Goal: Task Accomplishment & Management: Manage account settings

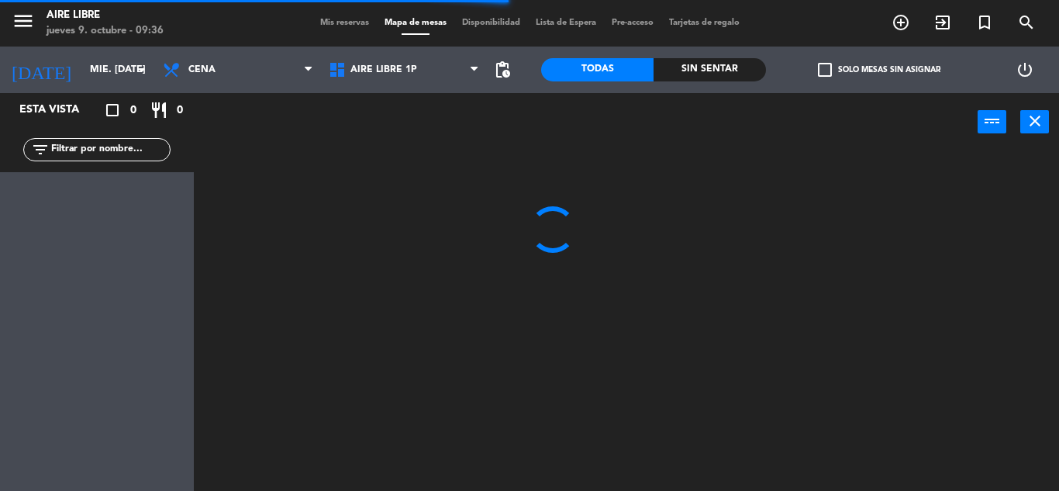
click at [348, 20] on span "Mis reservas" at bounding box center [344, 23] width 64 height 9
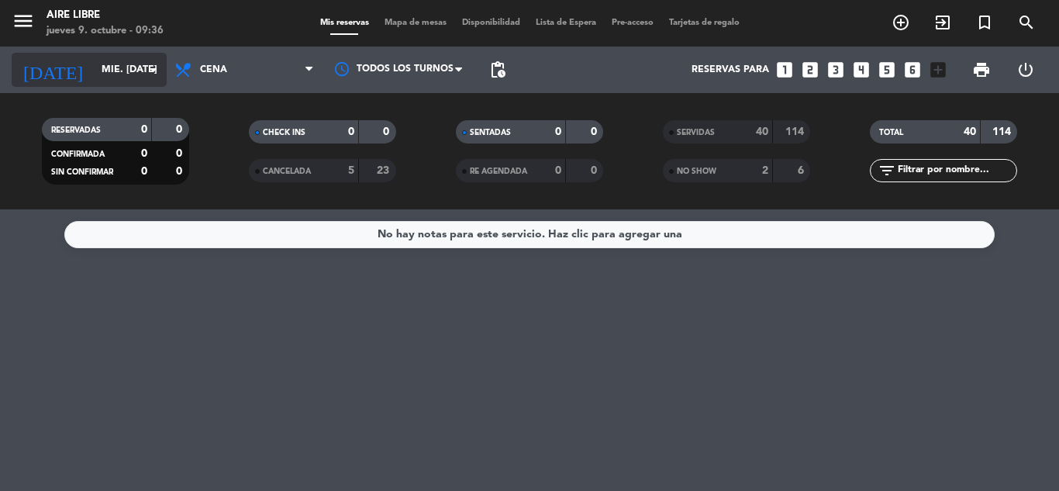
click at [112, 81] on input "mié. [DATE]" at bounding box center [159, 70] width 131 height 26
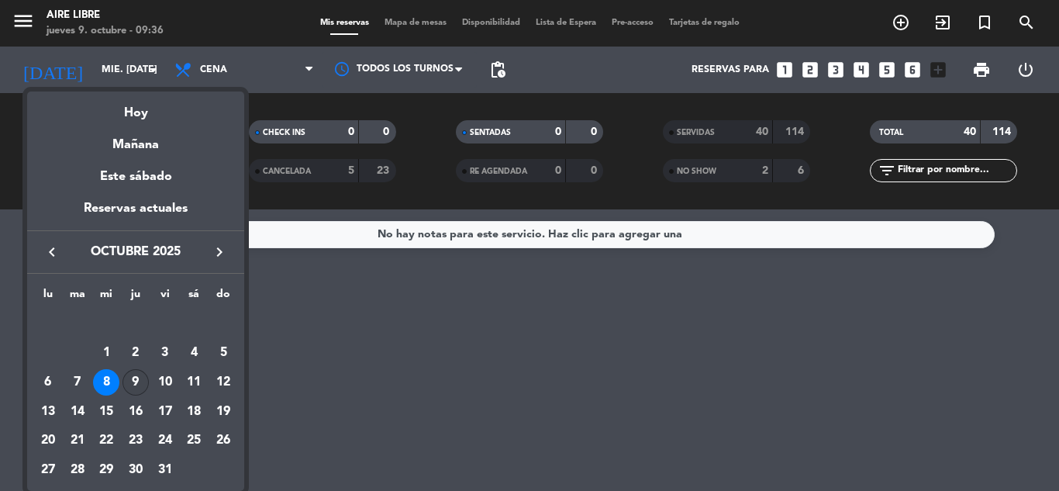
click at [134, 374] on div "9" at bounding box center [135, 382] width 26 height 26
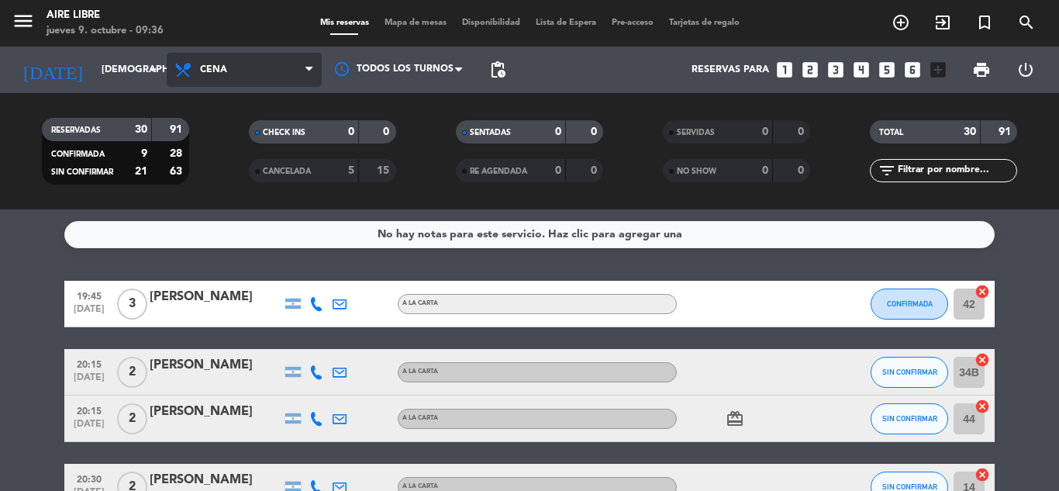
click at [301, 62] on span "Cena" at bounding box center [244, 70] width 155 height 34
click at [233, 205] on div "menu Aire Libre jueves 9. octubre - 09:36 Mis reservas Mapa de mesas Disponibil…" at bounding box center [529, 104] width 1059 height 209
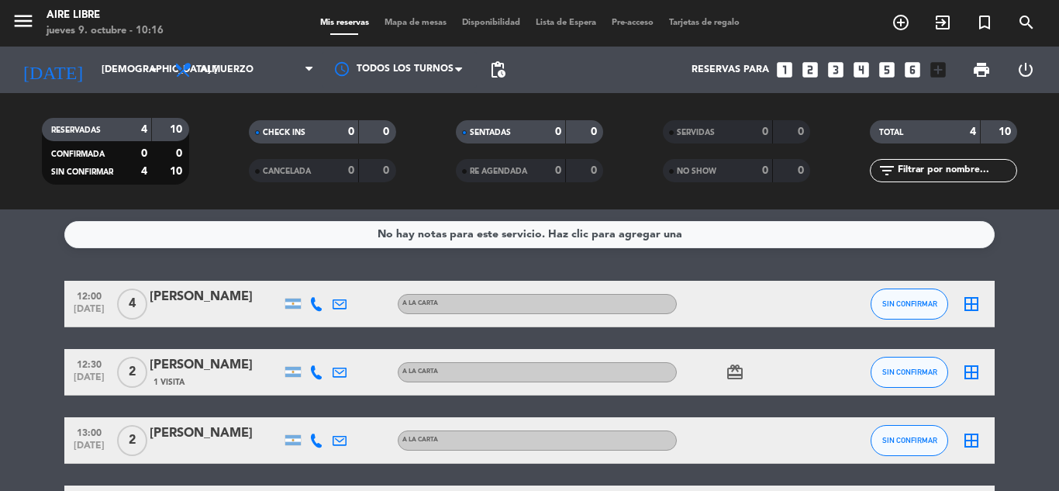
scroll to position [119, 0]
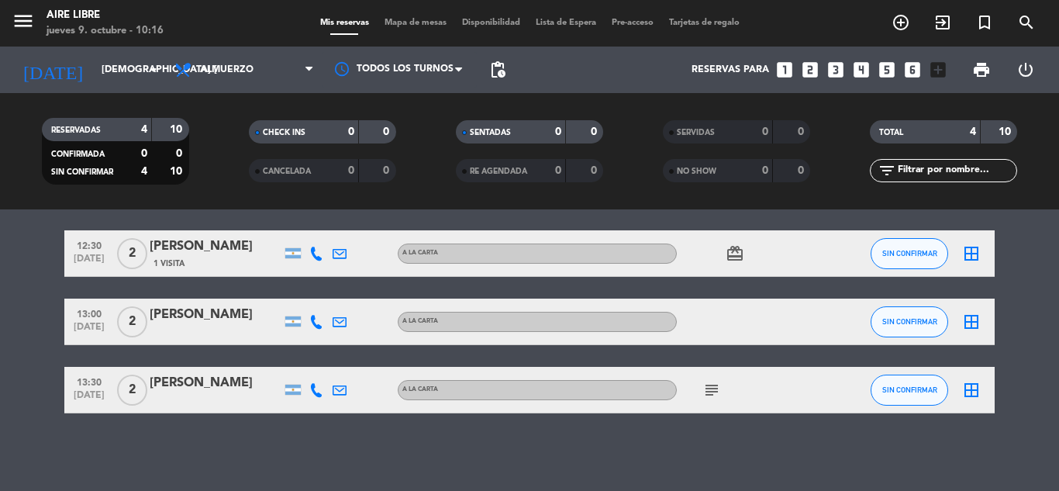
click at [43, 380] on bookings-row "12:00 [DATE] 4 [PERSON_NAME] A [PERSON_NAME] SIN CONFIRMAR border_all 12:30 [DA…" at bounding box center [529, 287] width 1059 height 251
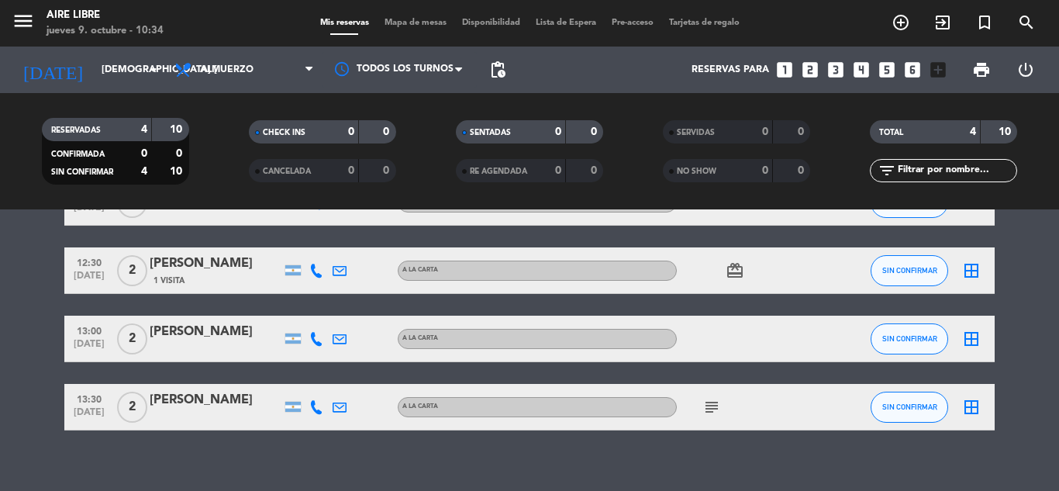
scroll to position [108, 0]
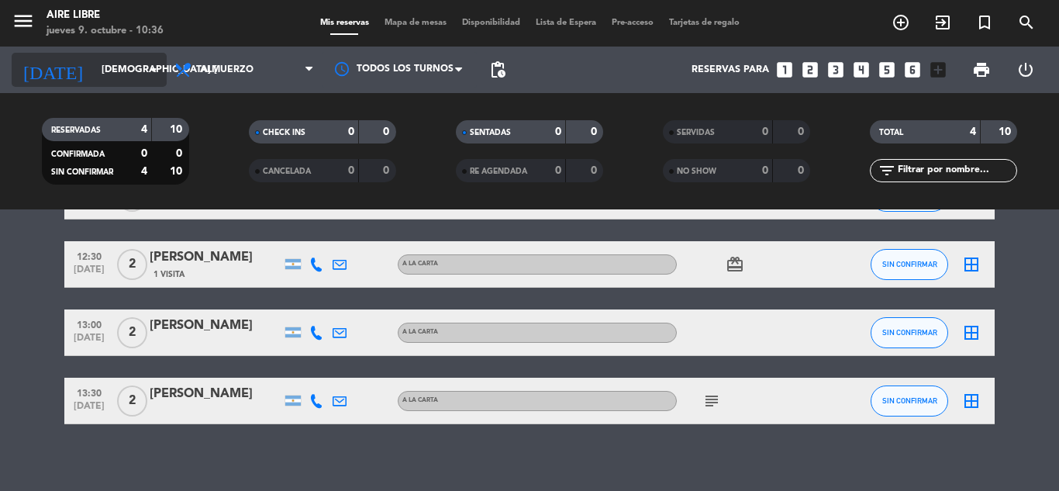
click at [126, 74] on input "[DEMOGRAPHIC_DATA] [DATE]" at bounding box center [159, 70] width 131 height 26
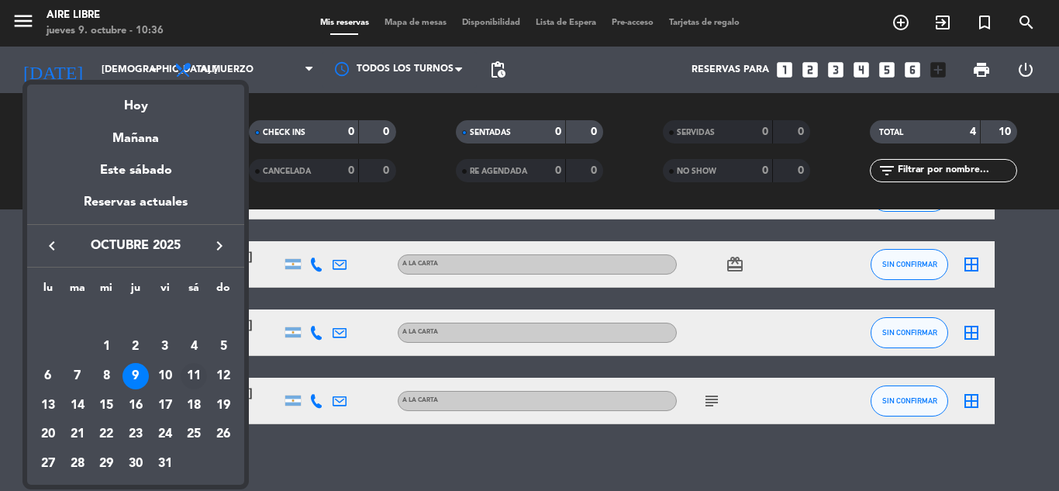
click at [191, 371] on div "11" at bounding box center [194, 376] width 26 height 26
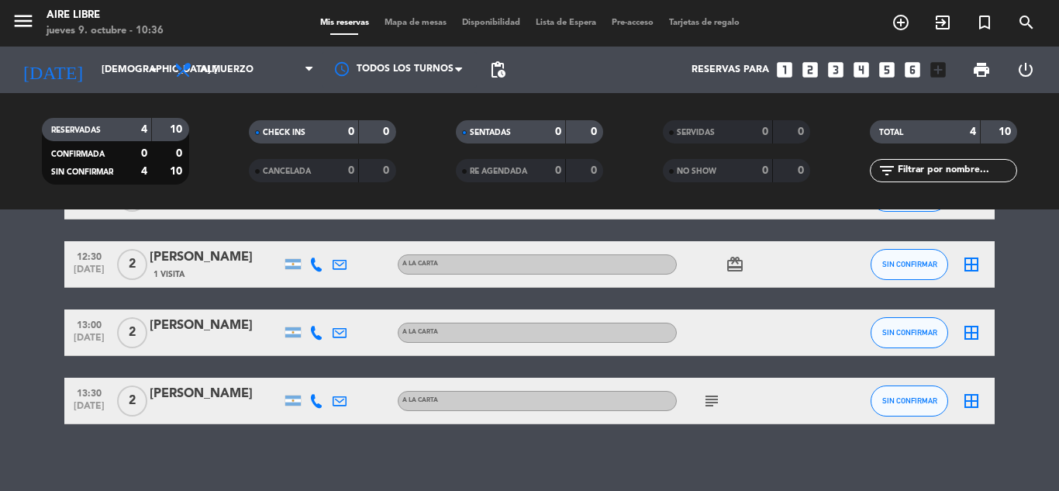
type input "sáb. [DATE]"
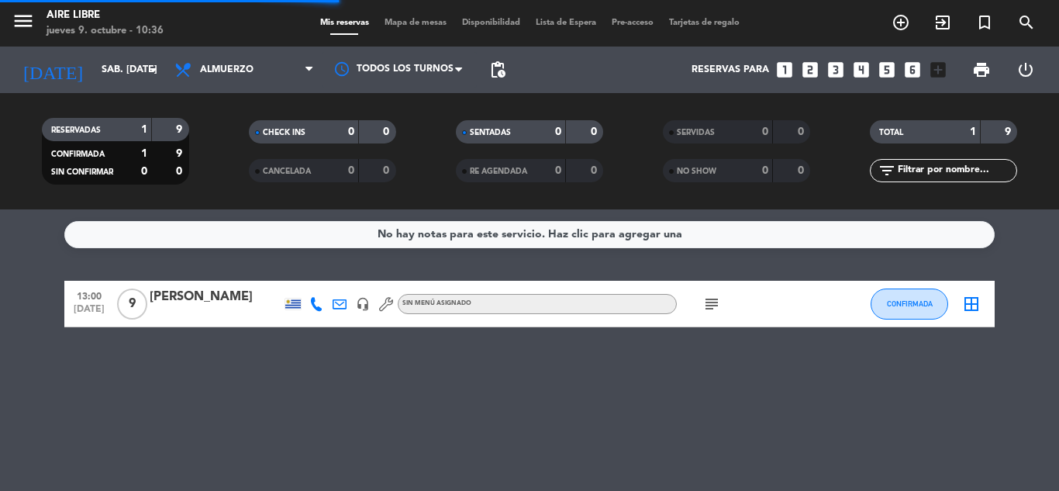
scroll to position [0, 0]
click at [181, 295] on div "[PERSON_NAME]" at bounding box center [216, 297] width 132 height 20
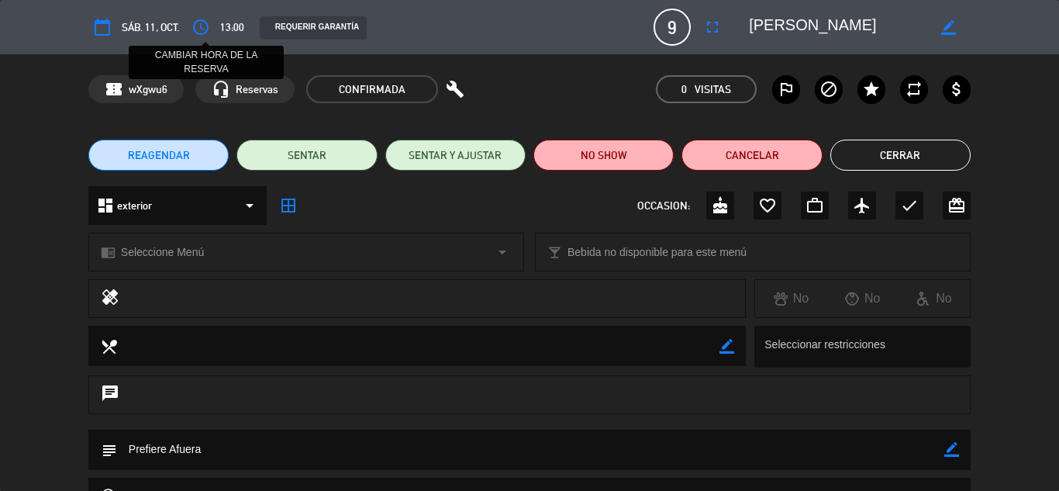
click at [205, 27] on icon "access_time" at bounding box center [200, 27] width 19 height 19
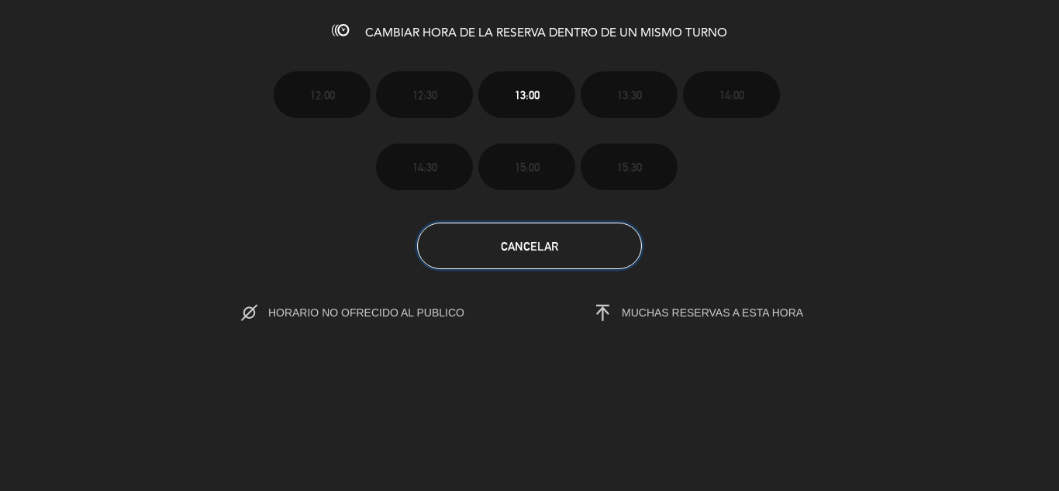
click at [525, 241] on span "Cancelar" at bounding box center [529, 245] width 57 height 13
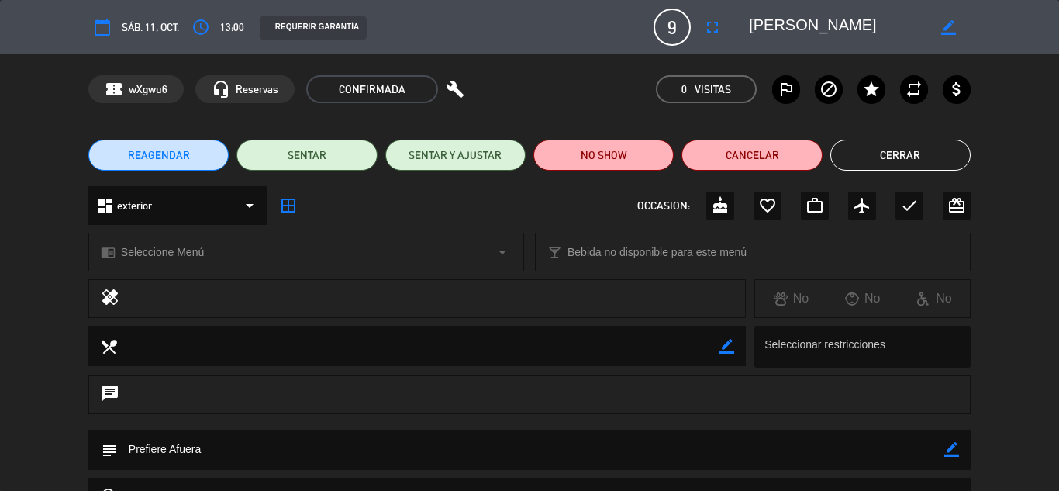
click at [180, 147] on span "REAGENDAR" at bounding box center [159, 155] width 62 height 16
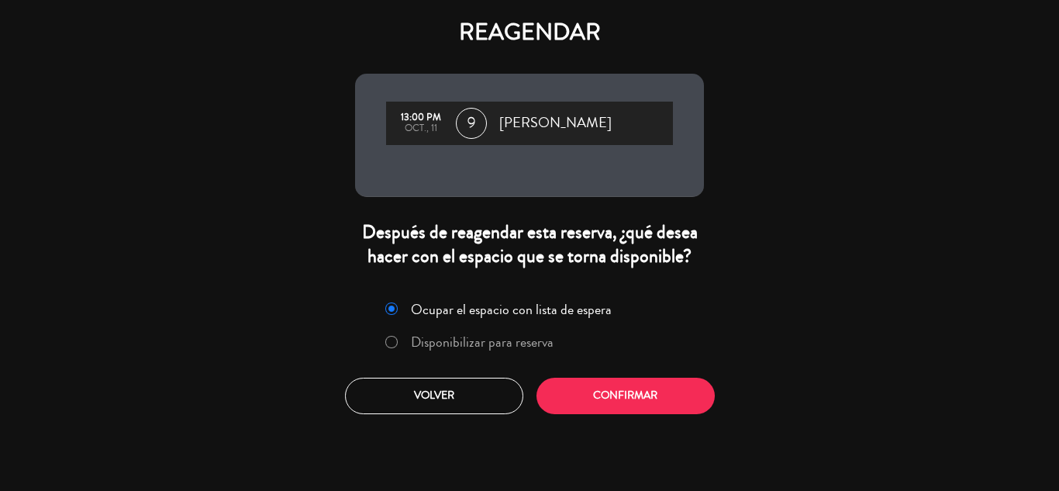
click at [486, 338] on label "Disponibilizar para reserva" at bounding box center [482, 342] width 143 height 14
click at [606, 397] on button "Confirmar" at bounding box center [625, 395] width 178 height 36
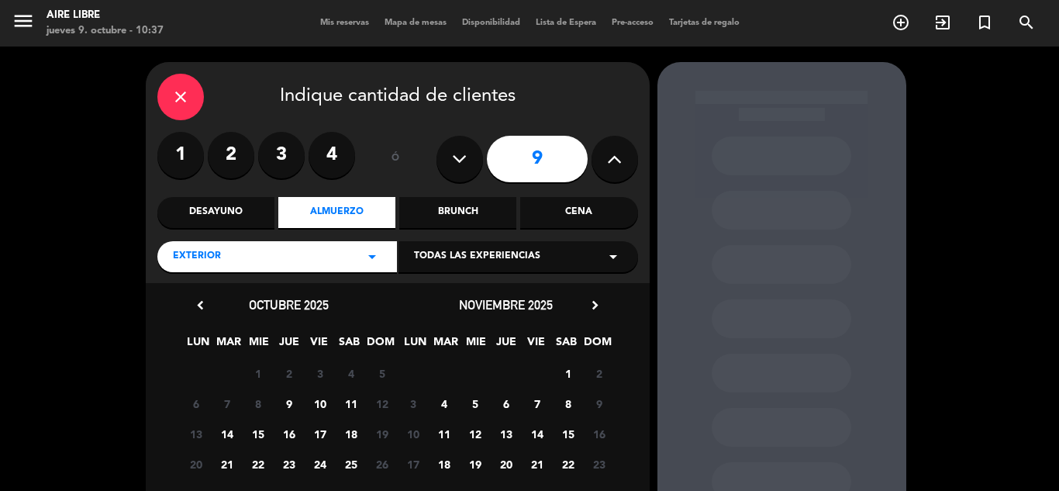
click at [349, 398] on span "11" at bounding box center [351, 404] width 26 height 26
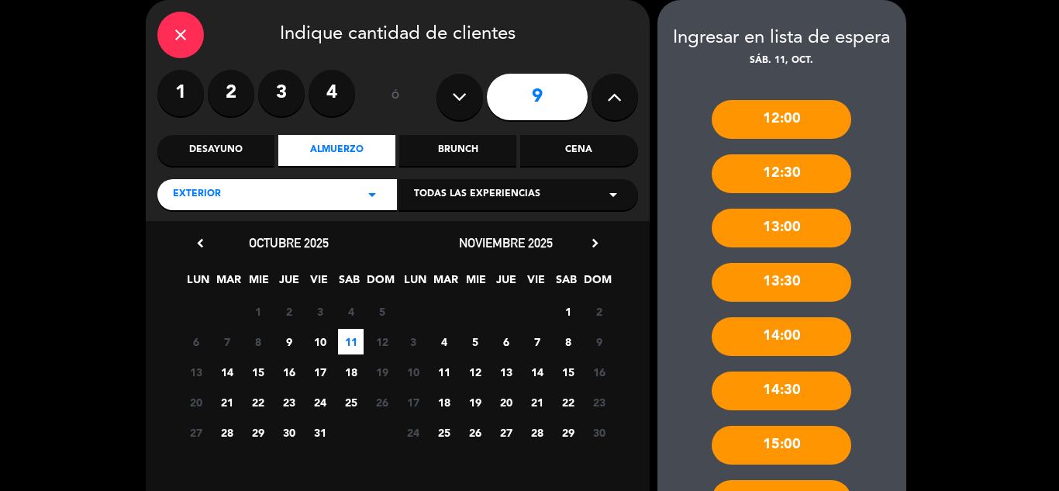
scroll to position [188, 0]
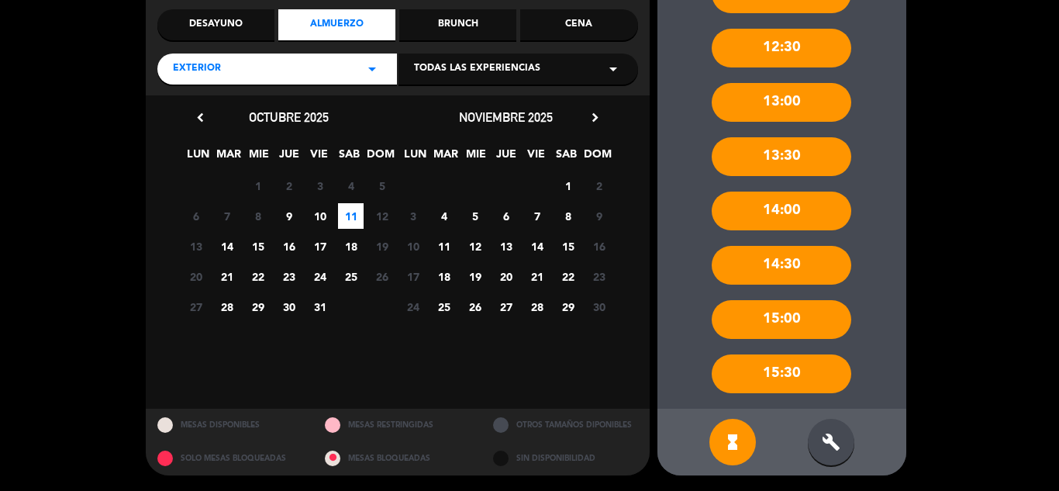
click at [832, 456] on div "build" at bounding box center [830, 441] width 46 height 46
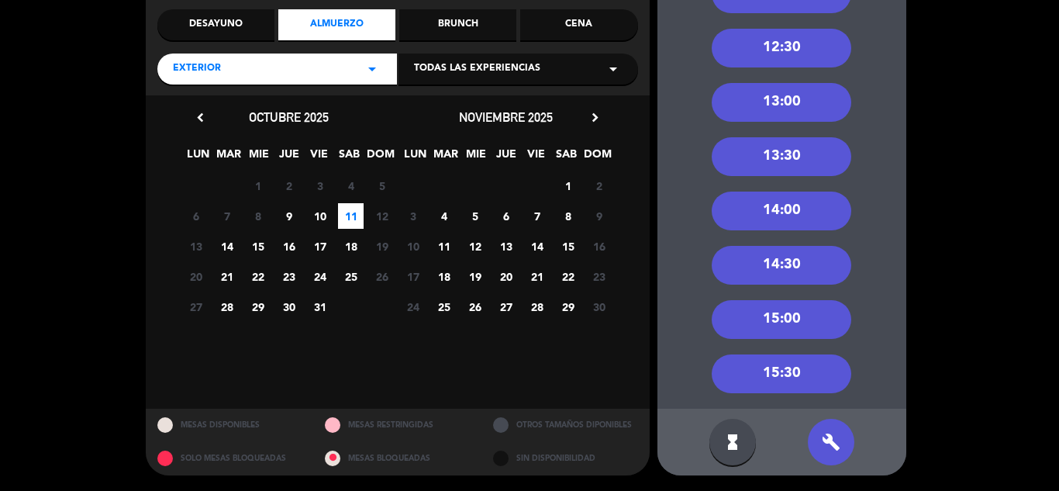
click at [782, 260] on div "14:30" at bounding box center [780, 265] width 139 height 39
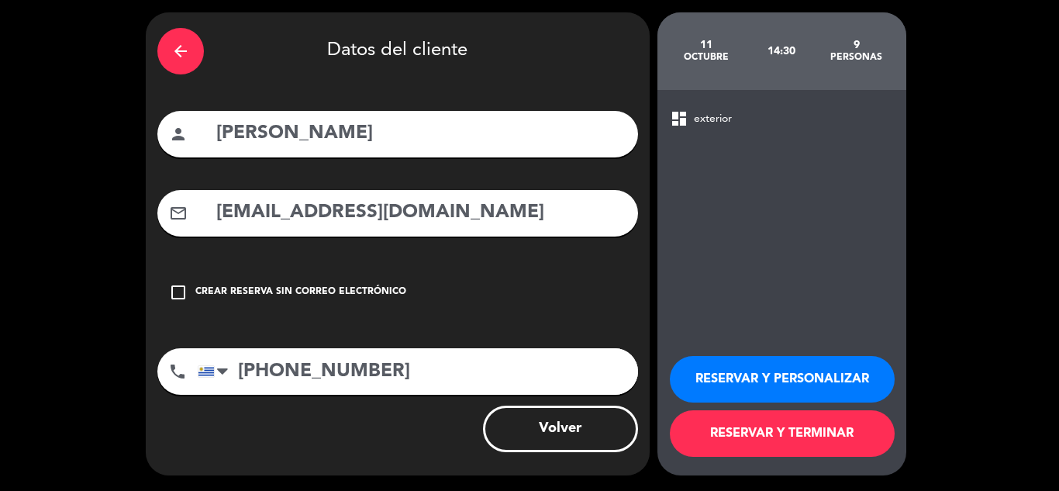
scroll to position [50, 0]
click at [741, 372] on button "RESERVAR Y PERSONALIZAR" at bounding box center [782, 379] width 225 height 46
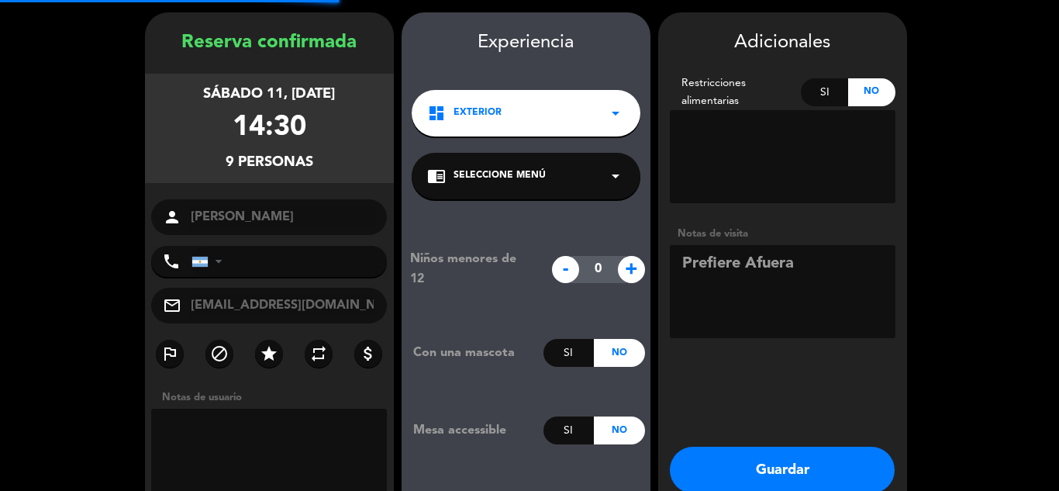
type input "[PHONE_NUMBER]"
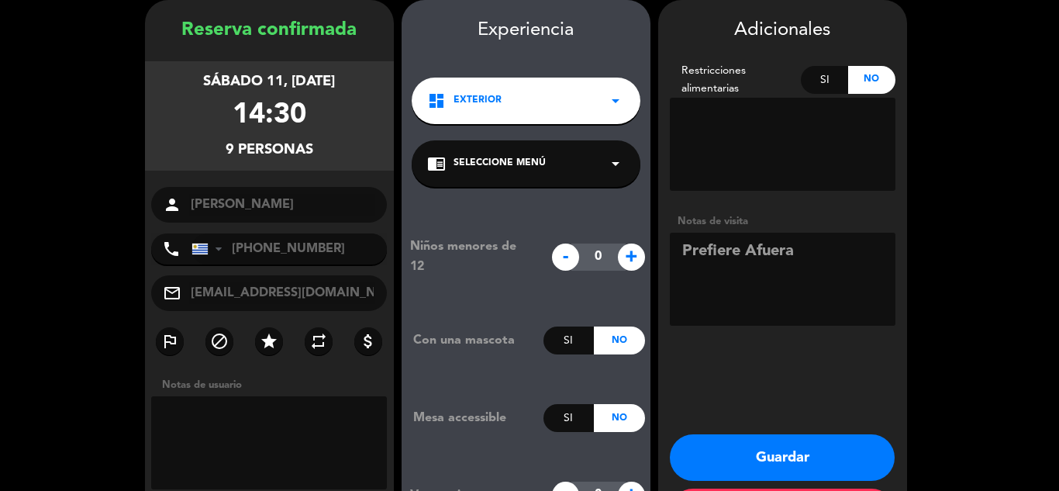
click at [740, 443] on button "Guardar" at bounding box center [782, 457] width 225 height 46
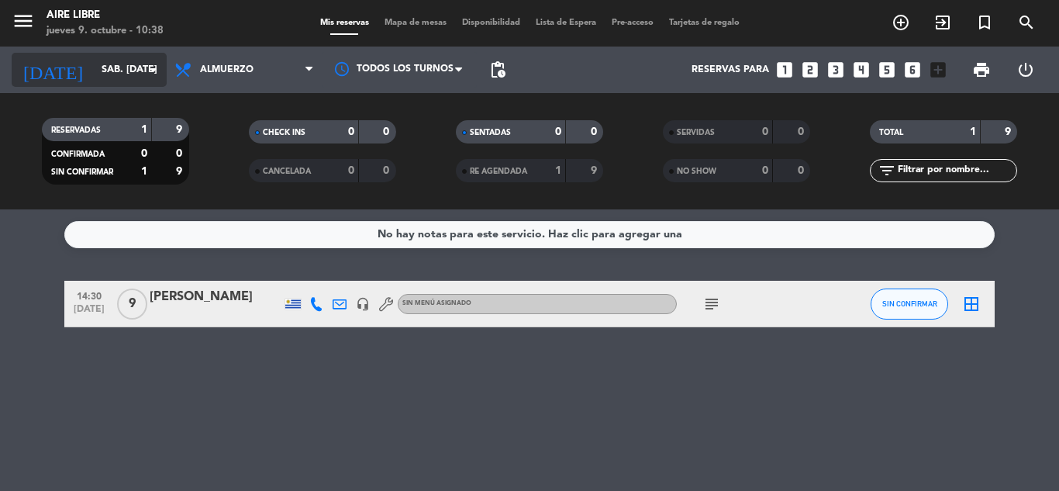
click at [129, 71] on input "sáb. [DATE]" at bounding box center [159, 70] width 131 height 26
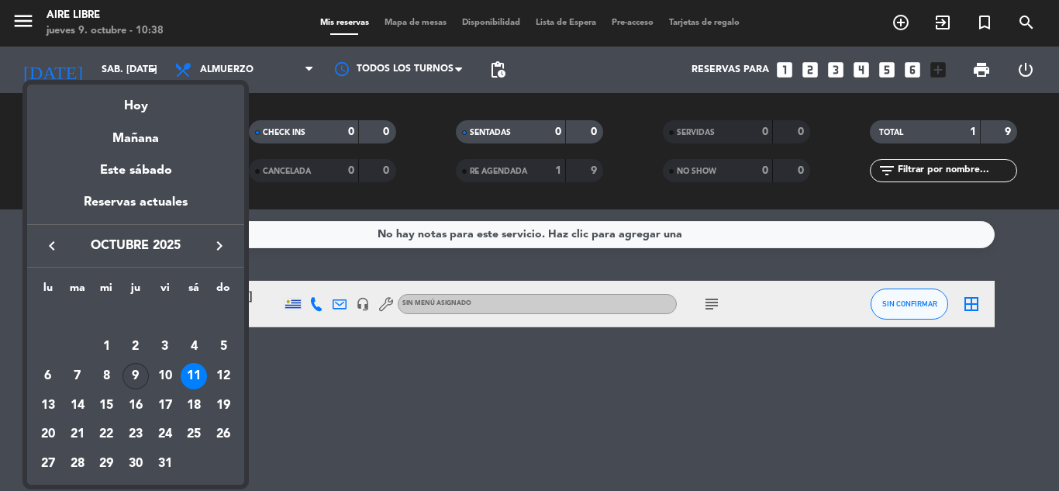
click at [128, 371] on div "9" at bounding box center [135, 376] width 26 height 26
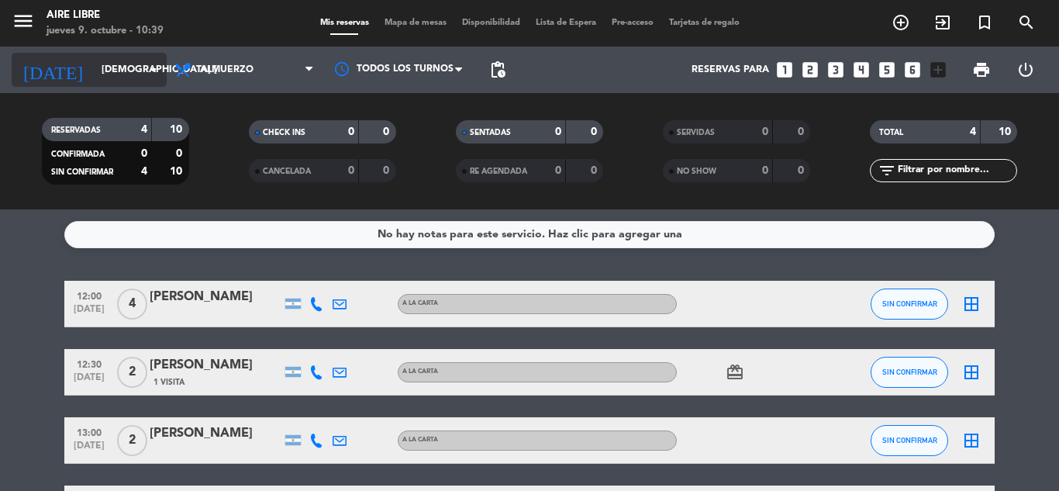
click at [143, 79] on input "[DEMOGRAPHIC_DATA] [DATE]" at bounding box center [159, 70] width 131 height 26
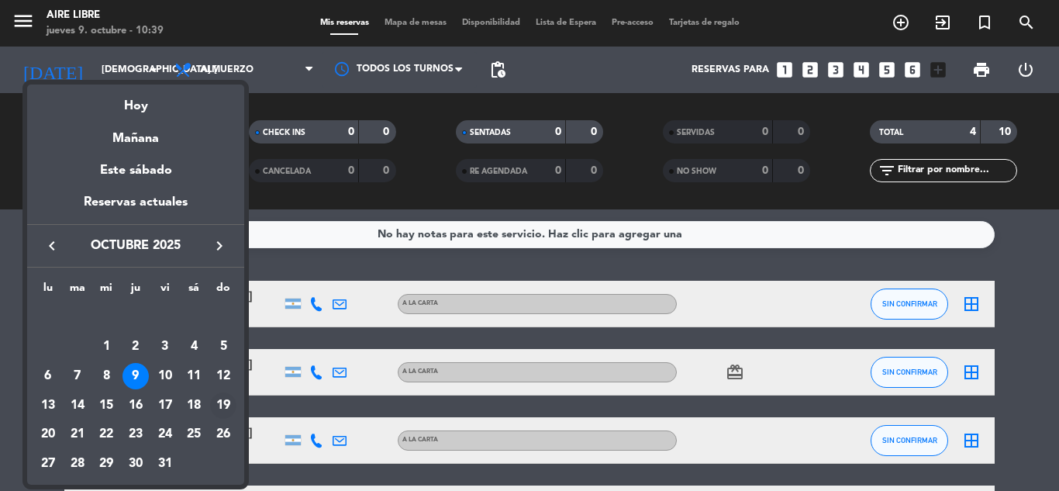
click at [223, 398] on div "19" at bounding box center [223, 405] width 26 height 26
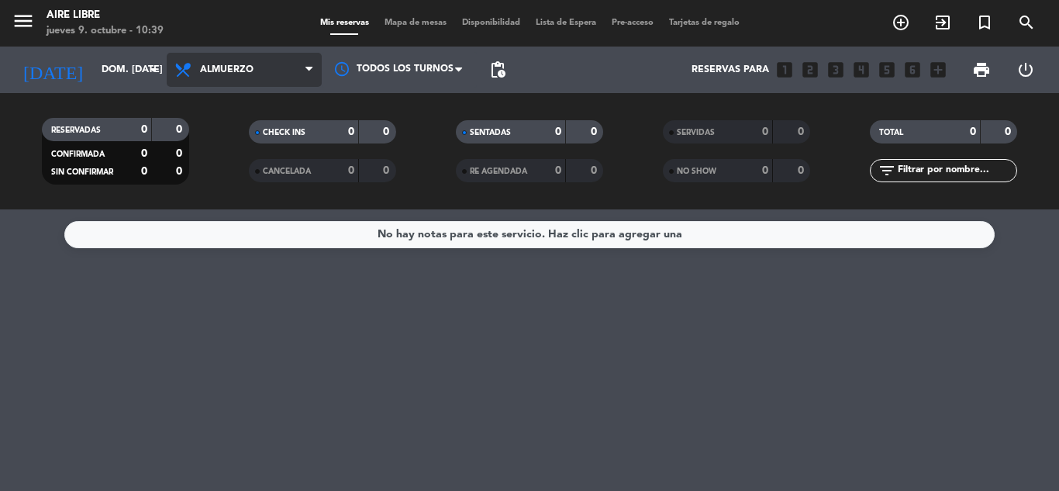
click at [269, 64] on span "Almuerzo" at bounding box center [244, 70] width 155 height 34
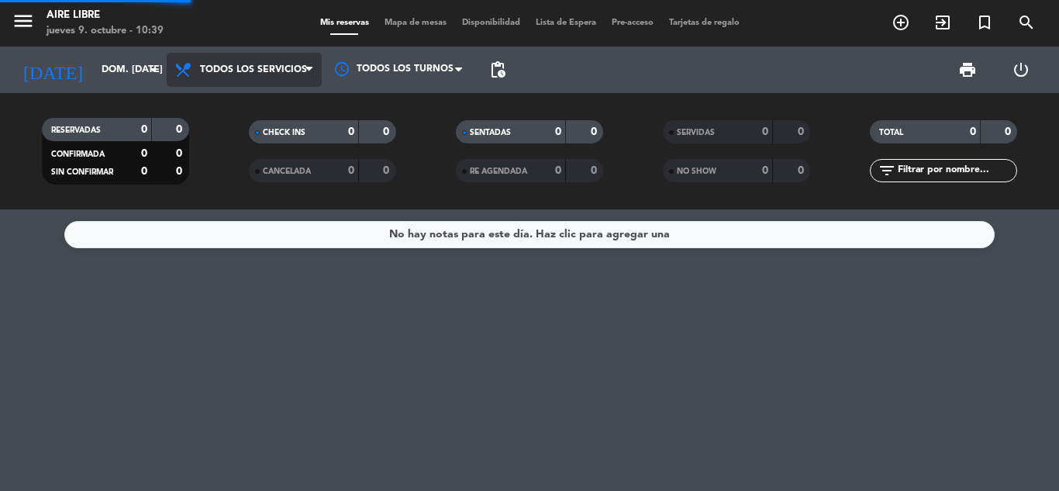
click at [254, 104] on div "menu Aire Libre jueves 9. octubre - 10:39 Mis reservas Mapa de mesas Disponibil…" at bounding box center [529, 104] width 1059 height 209
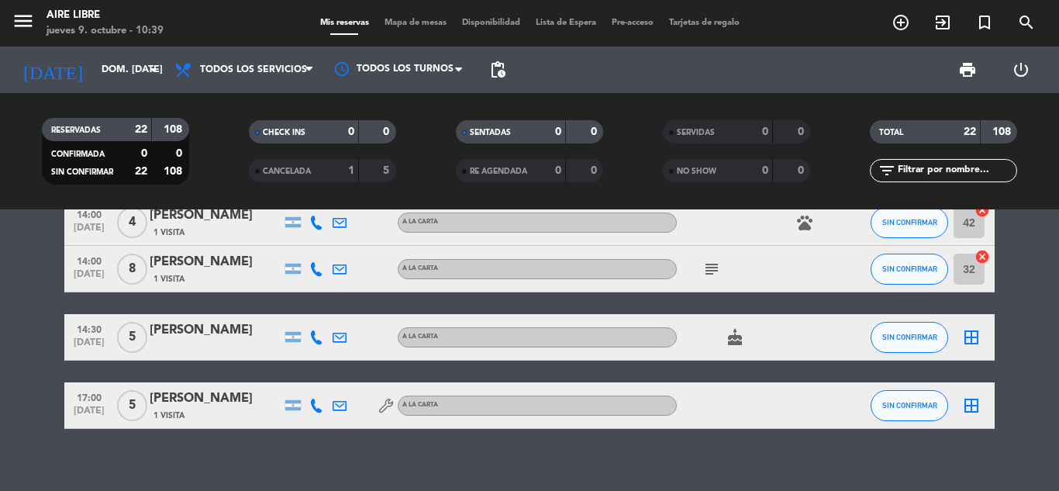
scroll to position [960, 0]
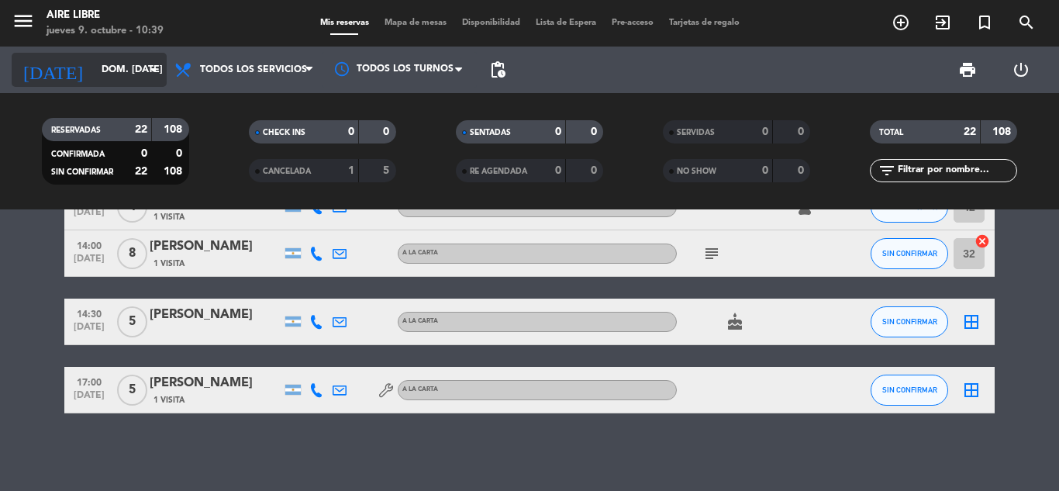
click at [143, 59] on input "dom. [DATE]" at bounding box center [159, 70] width 131 height 26
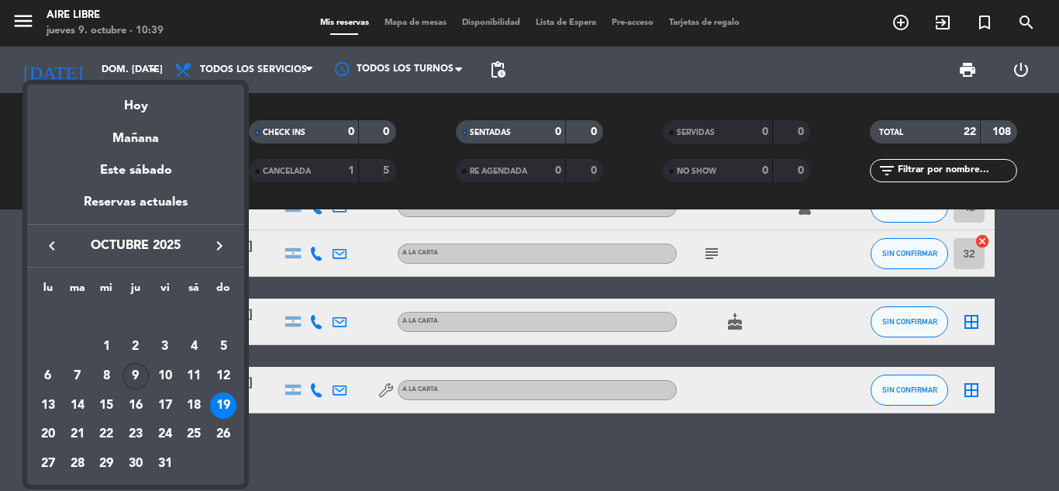
click at [129, 377] on div "9" at bounding box center [135, 376] width 26 height 26
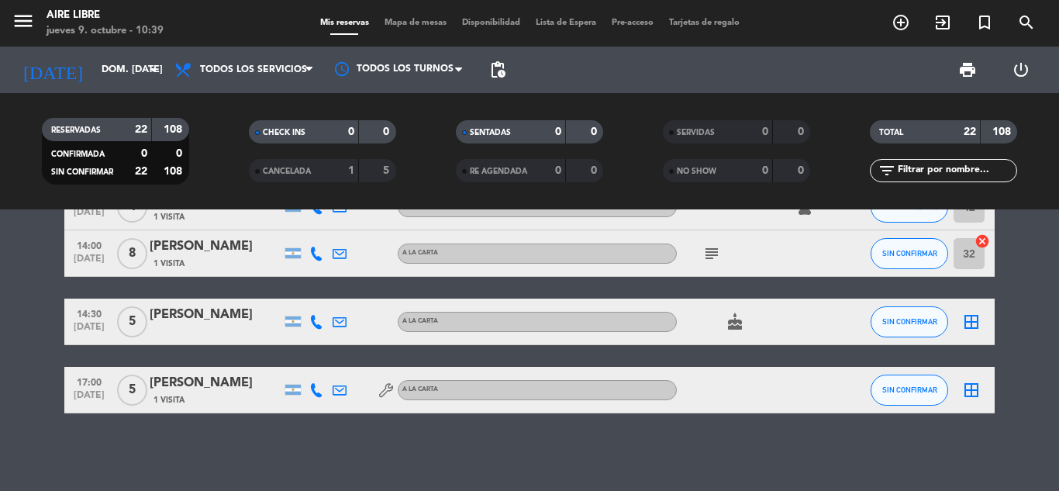
type input "[DEMOGRAPHIC_DATA] [DATE]"
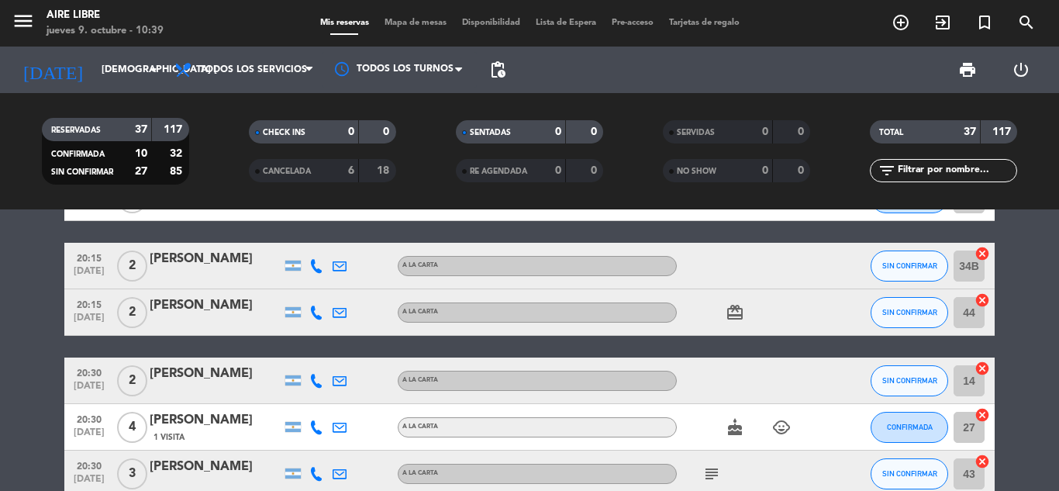
scroll to position [143, 0]
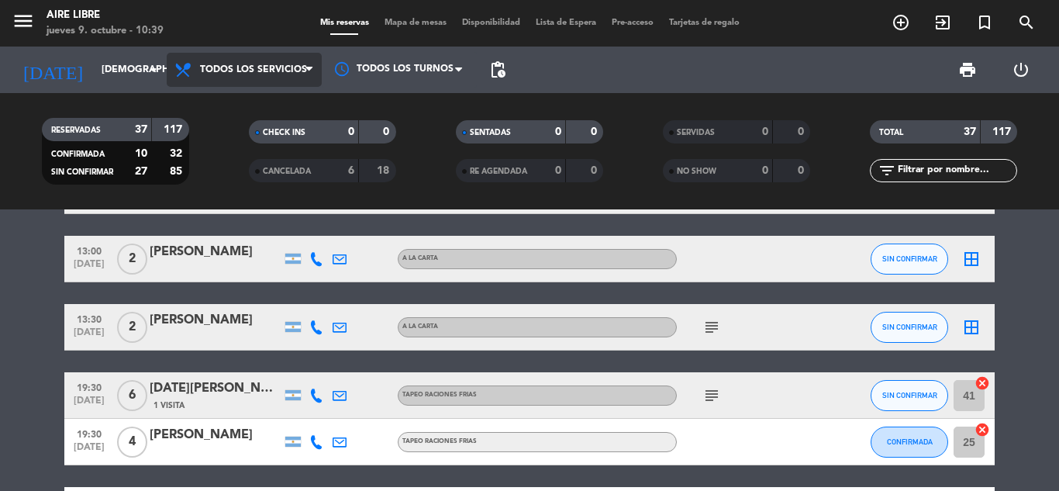
click at [298, 68] on span "Todos los servicios" at bounding box center [253, 69] width 107 height 11
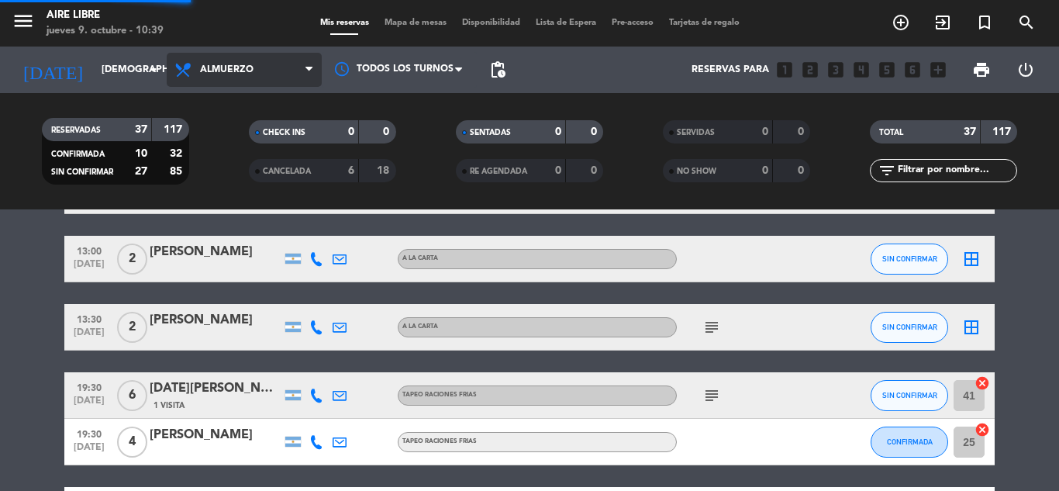
click at [234, 198] on div "menu Aire Libre jueves 9. octubre - 10:39 Mis reservas Mapa de mesas Disponibil…" at bounding box center [529, 104] width 1059 height 209
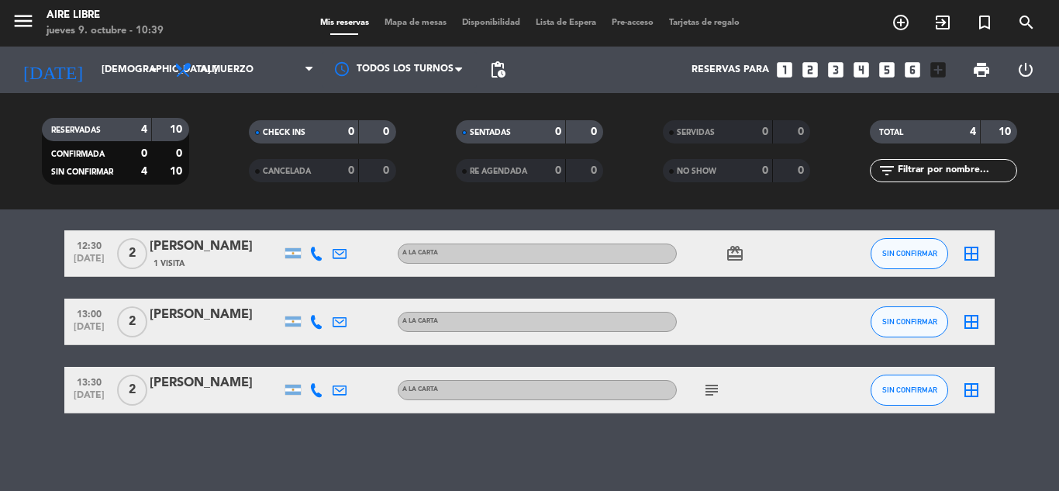
scroll to position [118, 0]
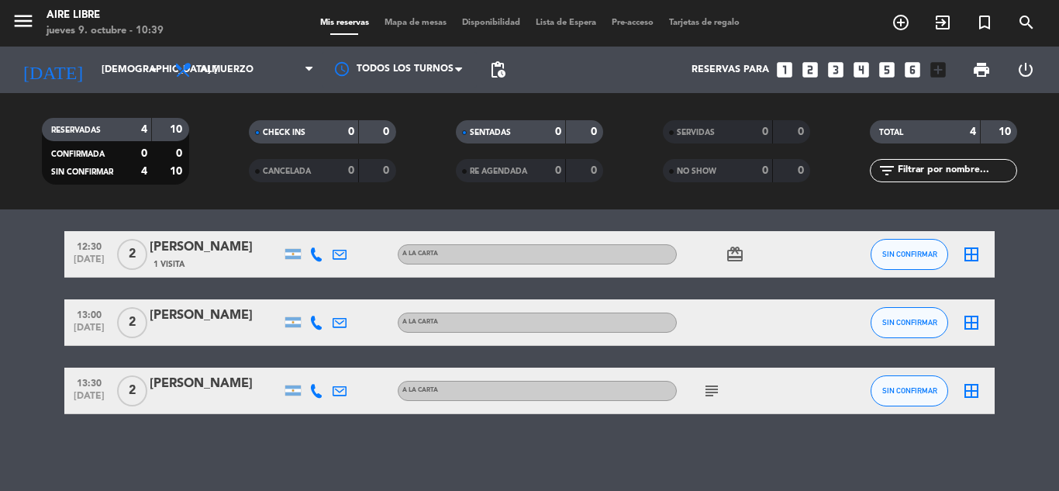
click at [712, 390] on icon "subject" at bounding box center [711, 390] width 19 height 19
